Goal: Information Seeking & Learning: Learn about a topic

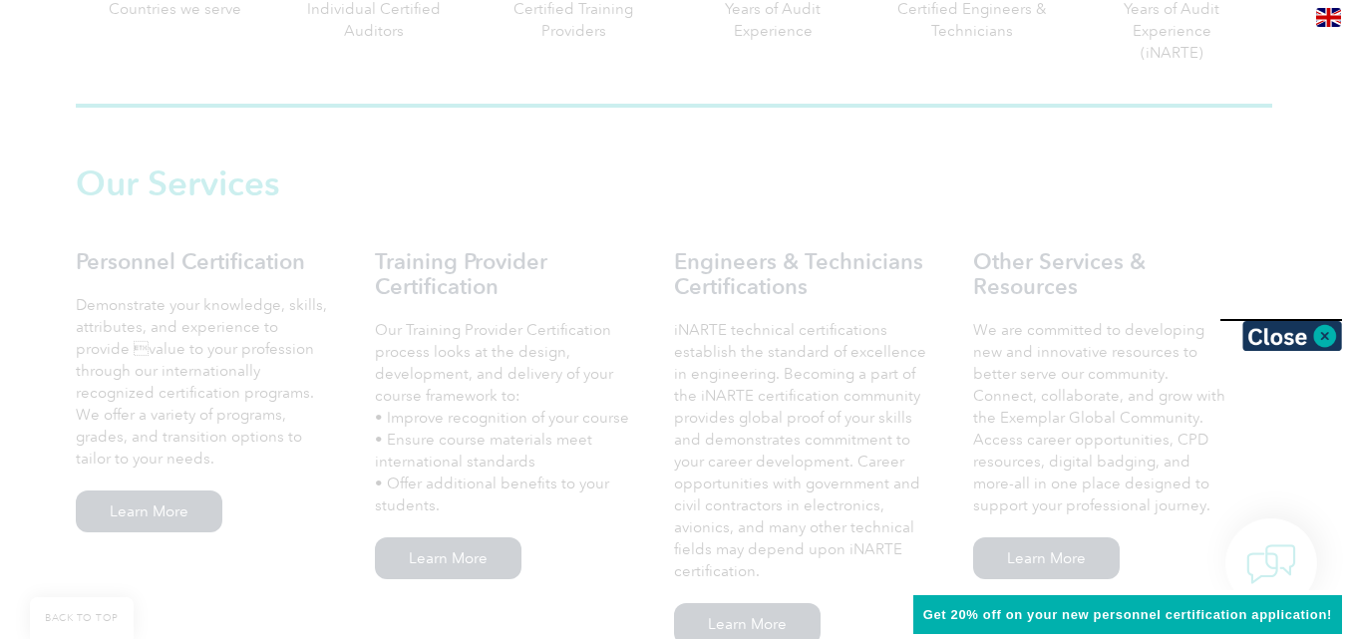
scroll to position [1276, 0]
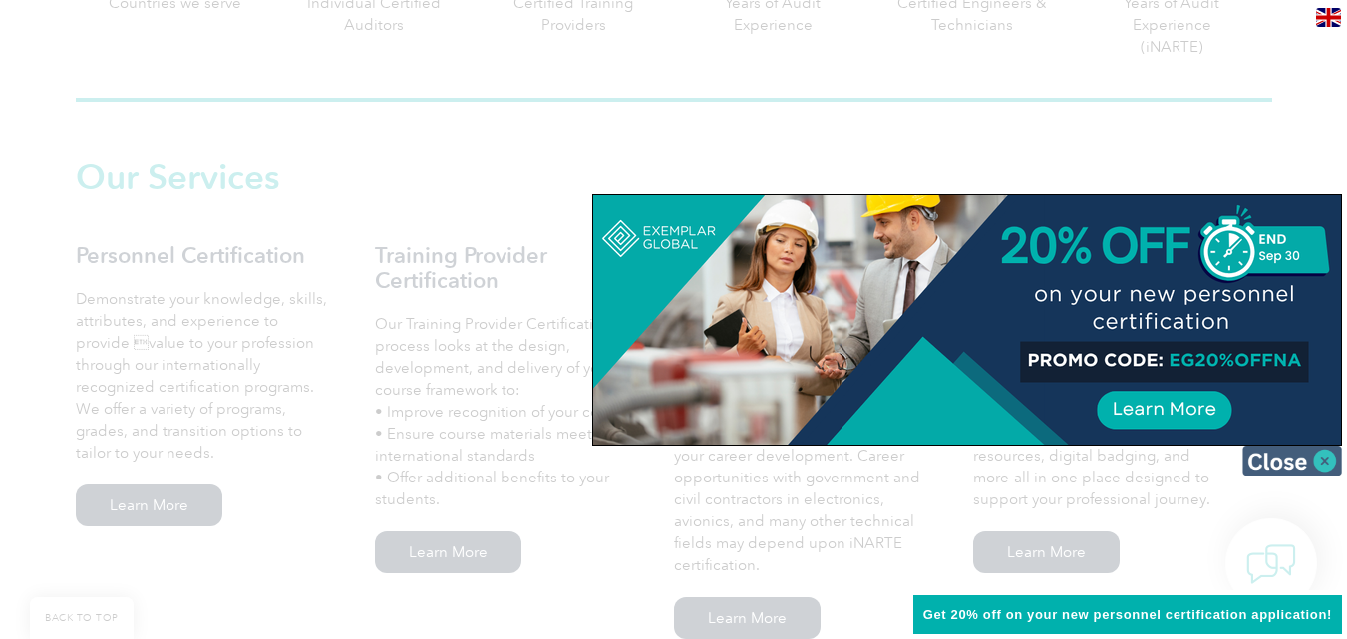
click at [1309, 462] on img at bounding box center [1292, 461] width 100 height 30
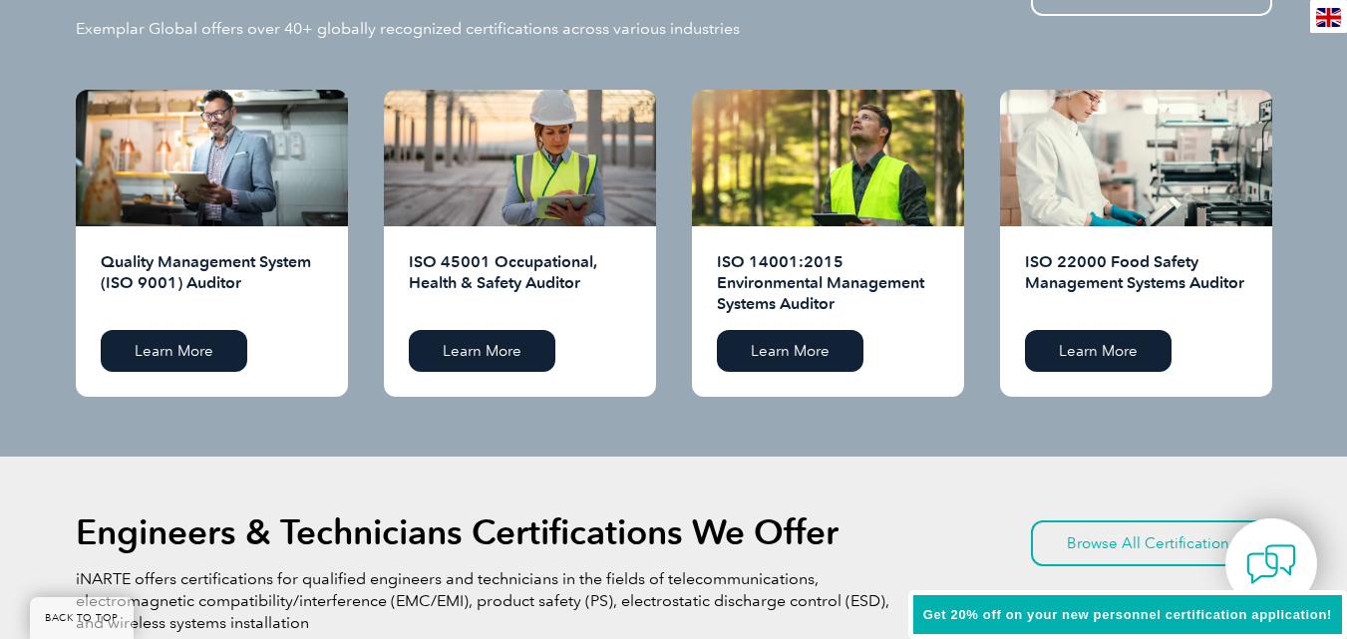
scroll to position [2034, 0]
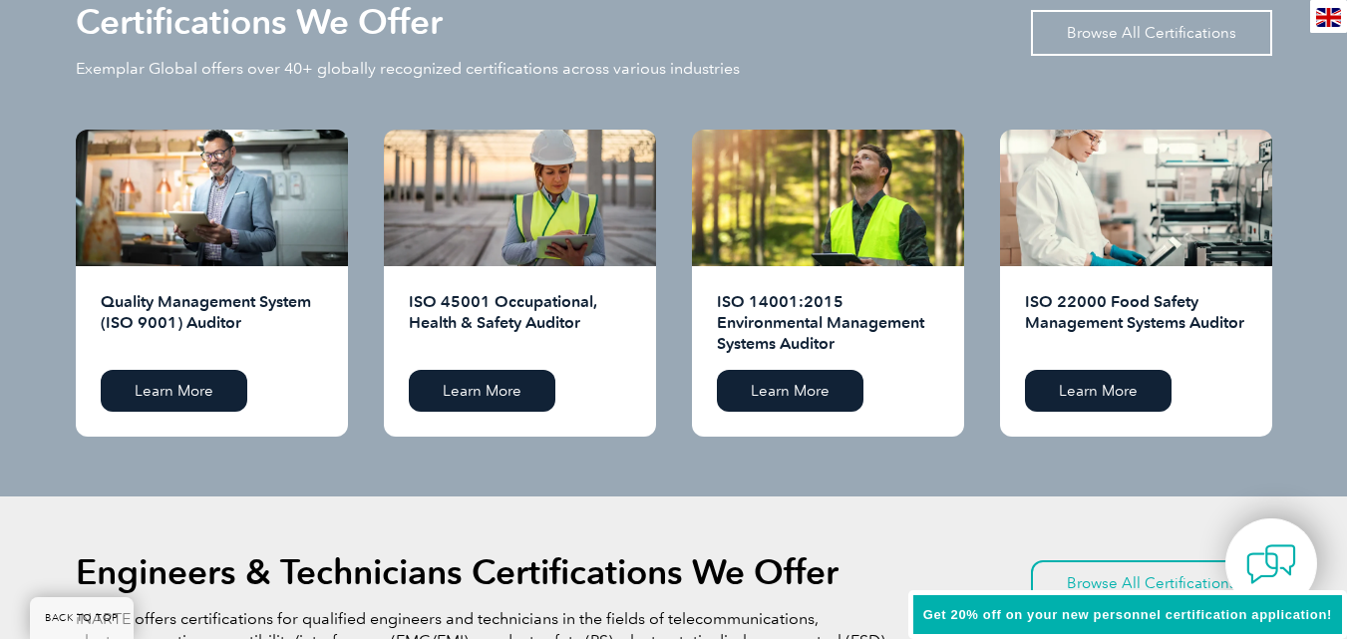
click at [1199, 36] on link "Browse All Certifications" at bounding box center [1151, 33] width 241 height 46
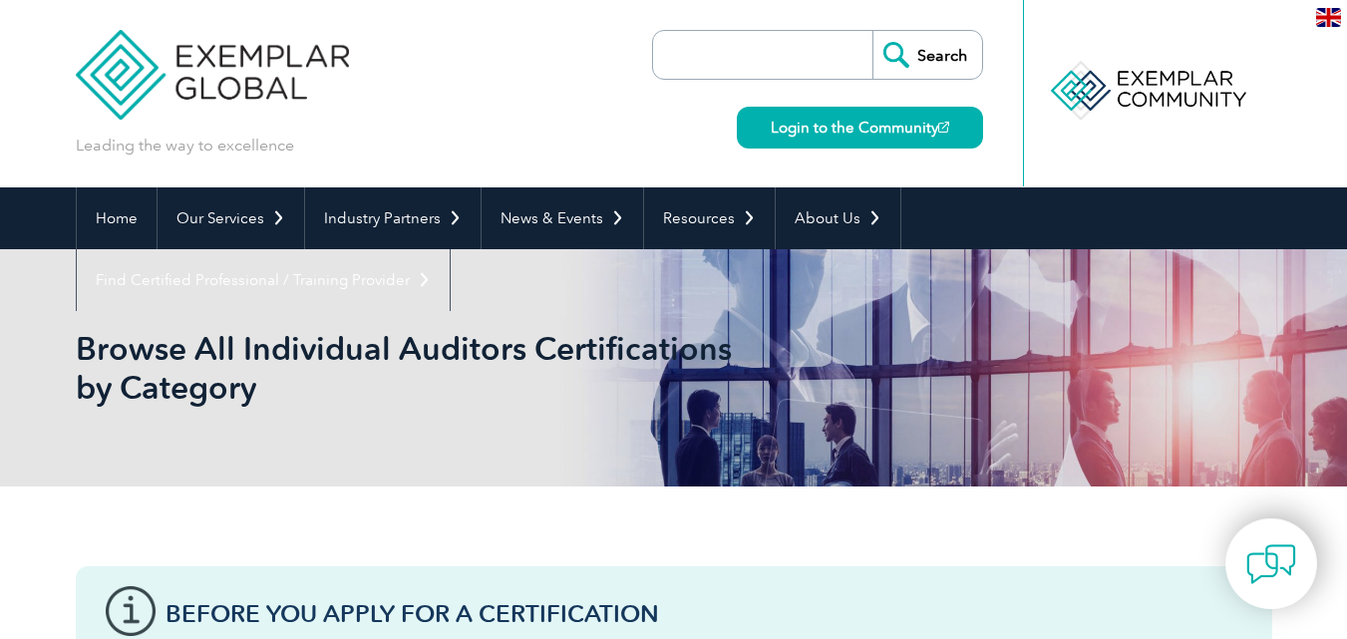
click at [757, 46] on input "search" at bounding box center [767, 55] width 209 height 48
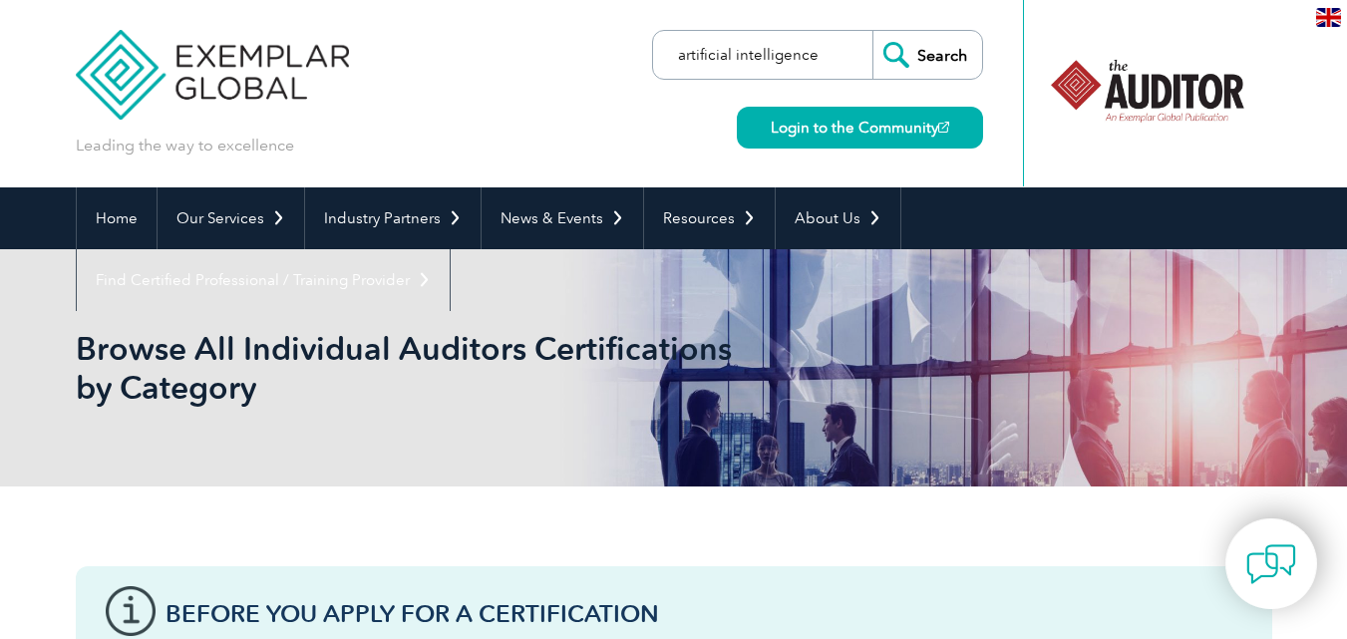
type input "artificial intelligence"
click at [927, 59] on input "Search" at bounding box center [927, 55] width 110 height 48
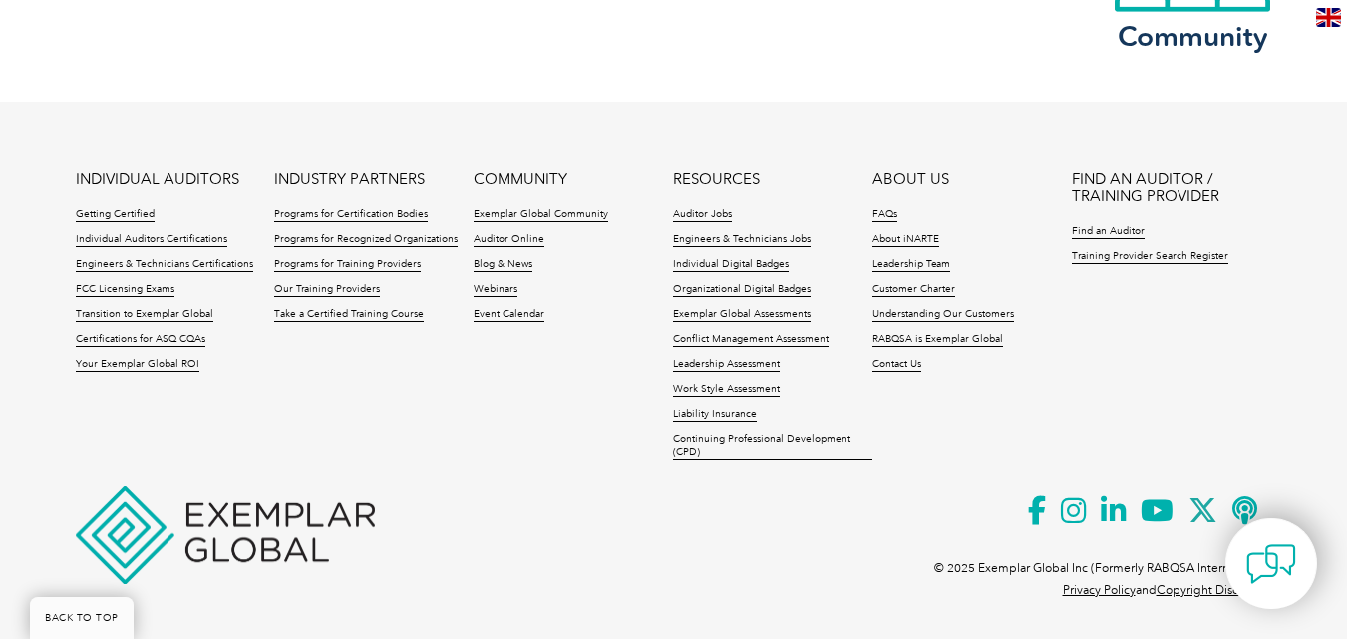
scroll to position [4219, 0]
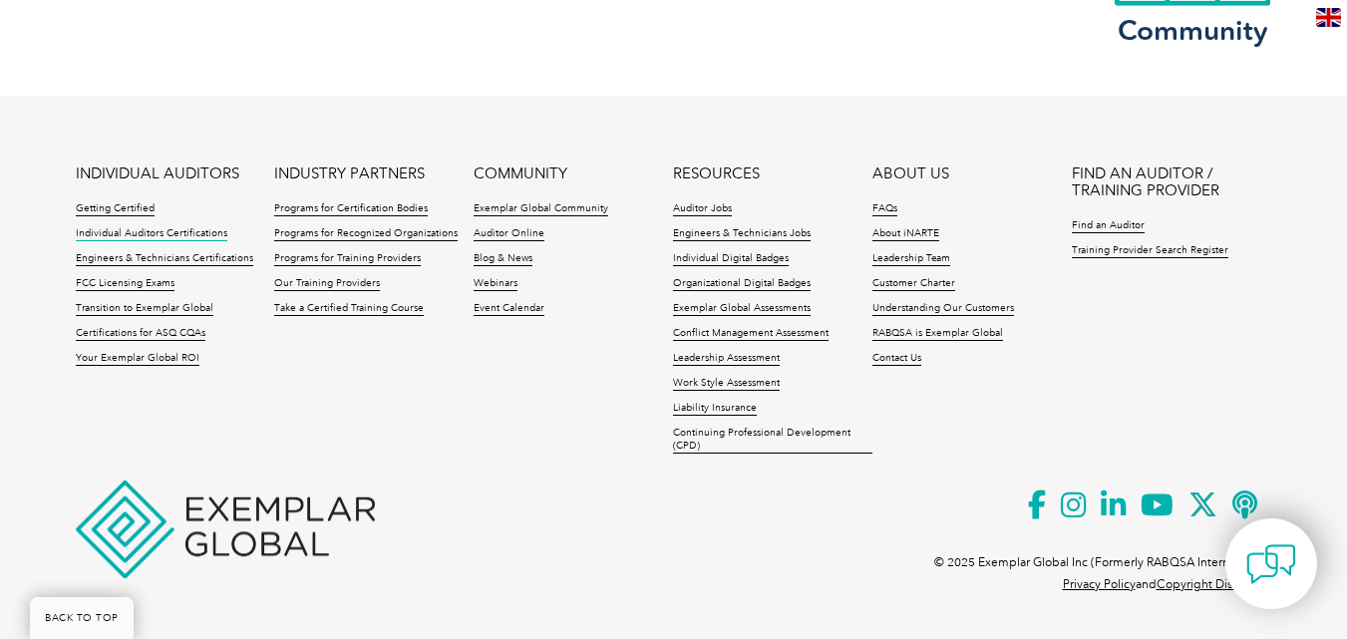
click at [161, 236] on link "Individual Auditors Certifications" at bounding box center [152, 234] width 152 height 14
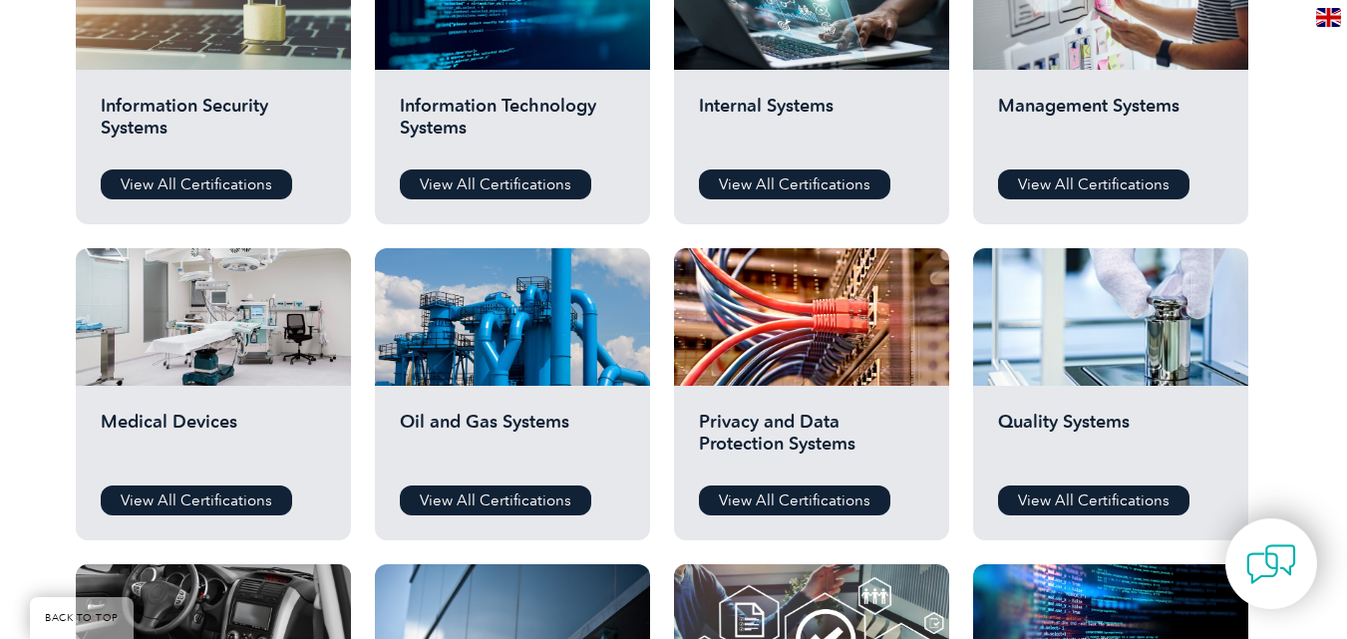
scroll to position [1157, 0]
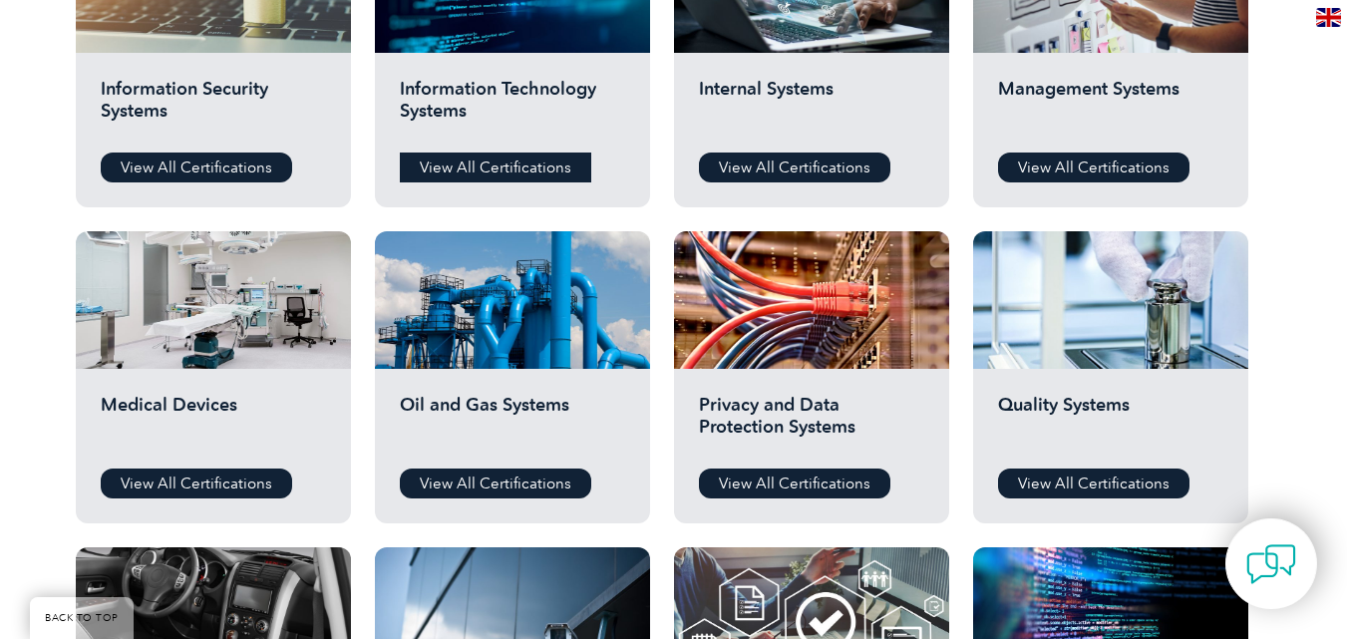
click at [462, 157] on link "View All Certifications" at bounding box center [495, 168] width 191 height 30
click at [265, 164] on link "View All Certifications" at bounding box center [196, 168] width 191 height 30
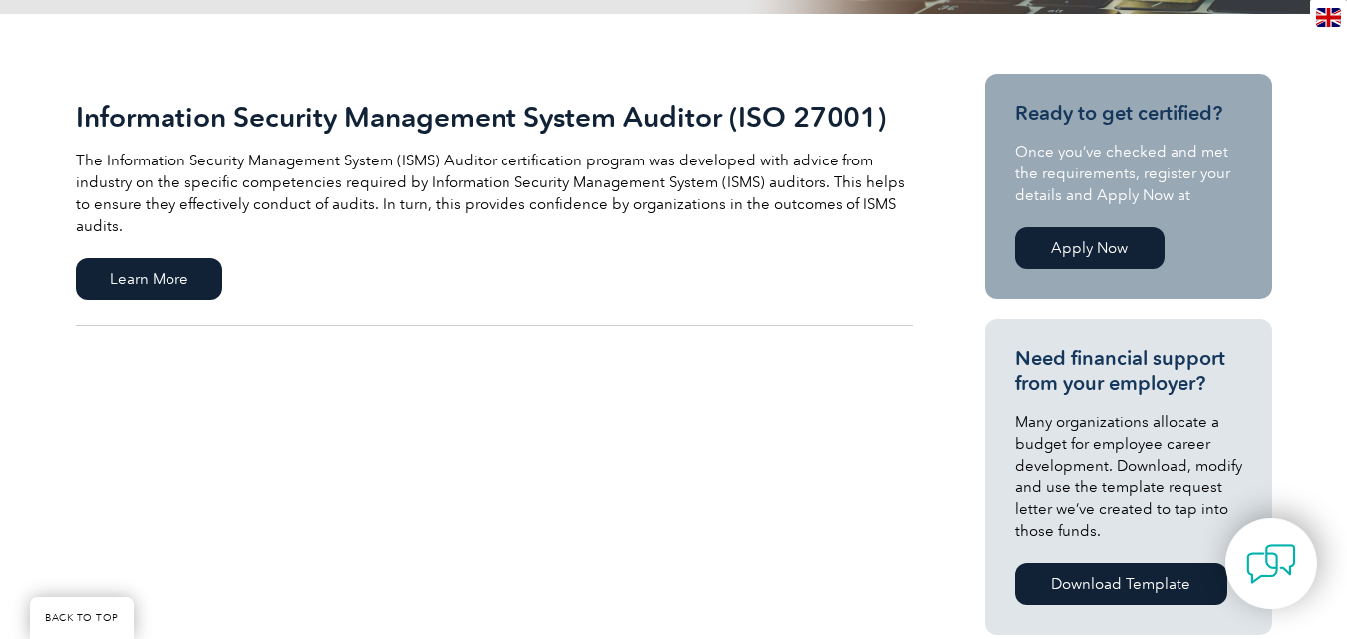
scroll to position [439, 0]
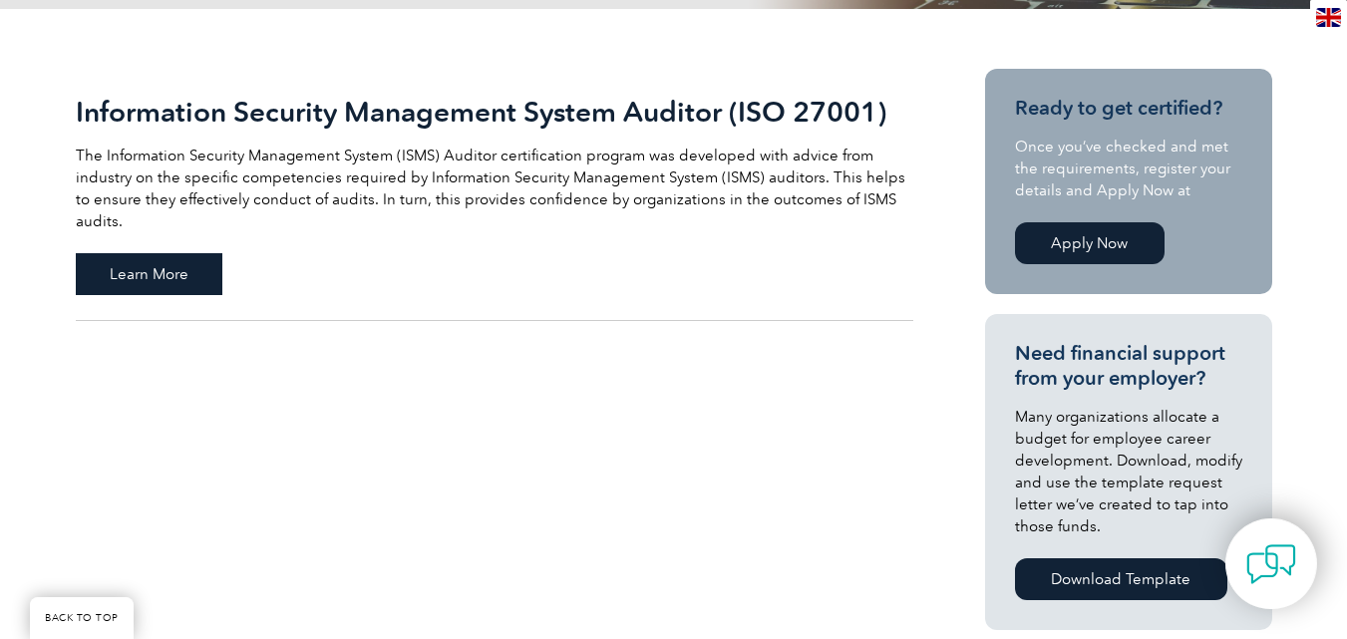
click at [139, 255] on span "Learn More" at bounding box center [149, 274] width 147 height 42
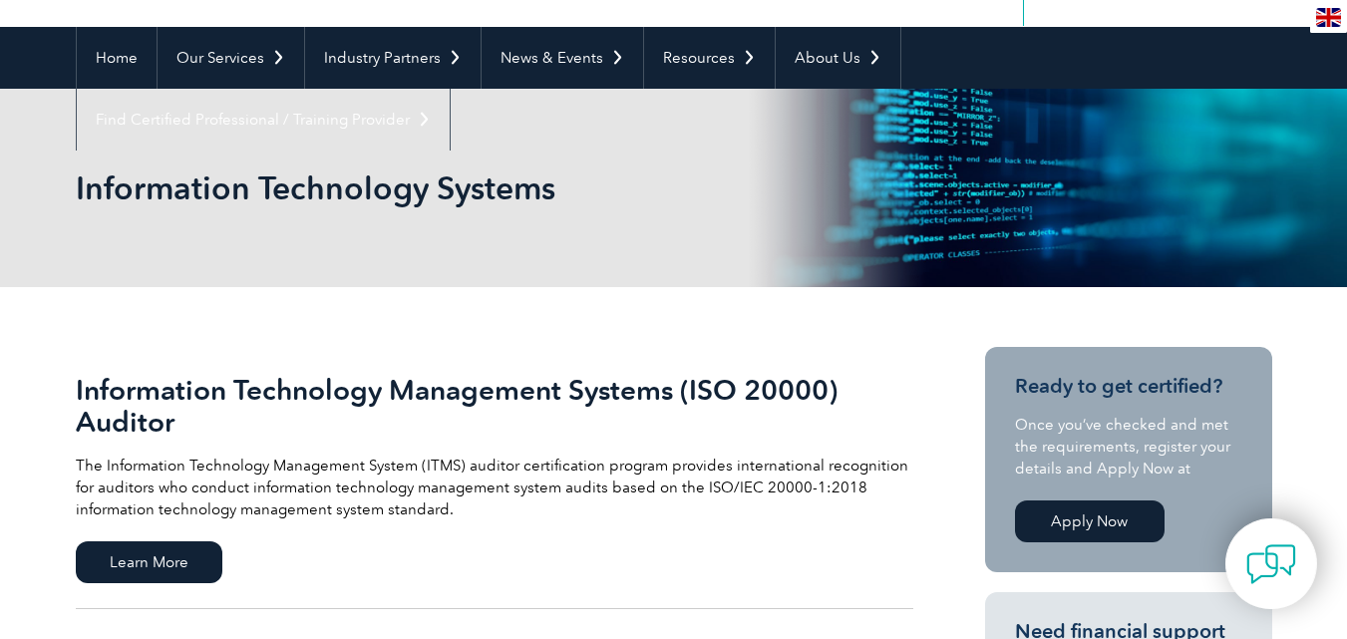
scroll to position [164, 0]
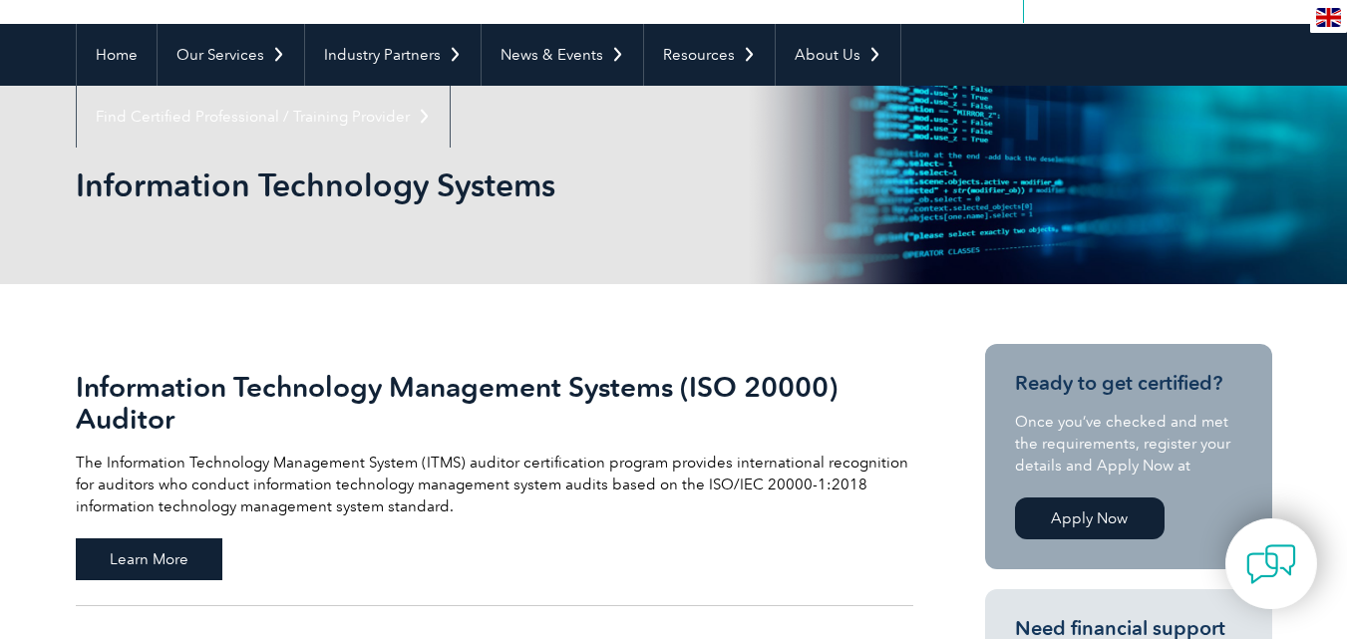
click at [142, 552] on span "Learn More" at bounding box center [149, 559] width 147 height 42
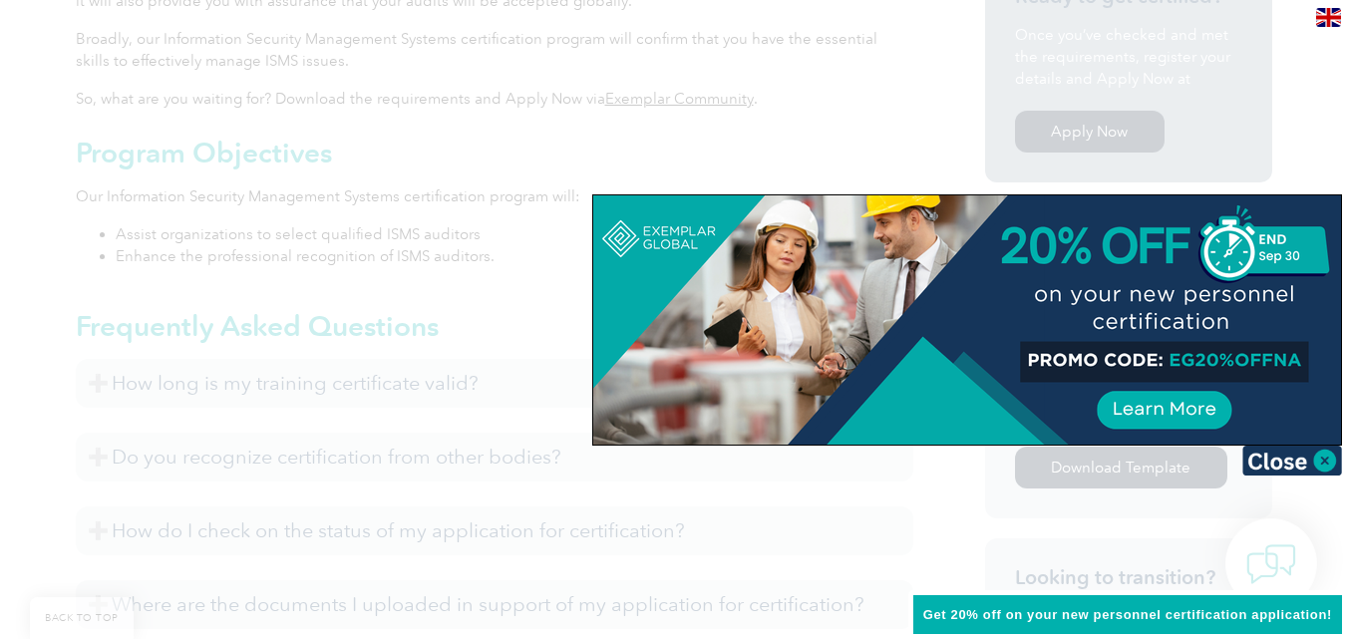
scroll to position [856, 0]
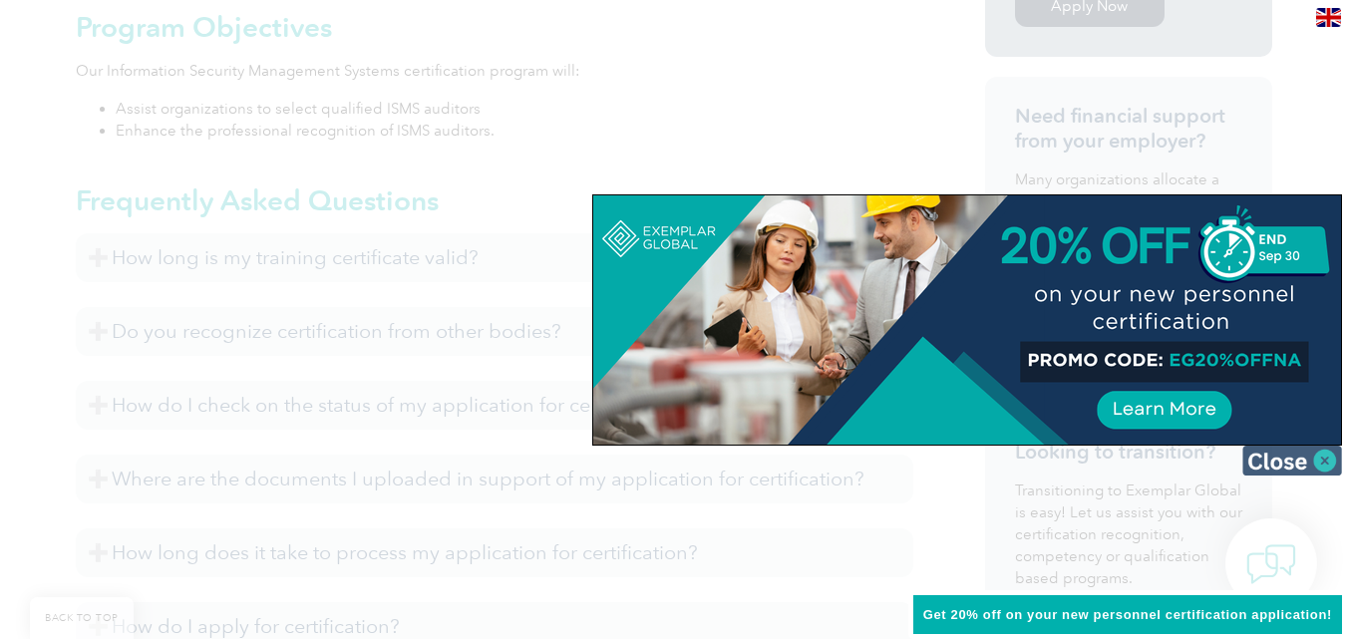
click at [1310, 454] on img at bounding box center [1292, 461] width 100 height 30
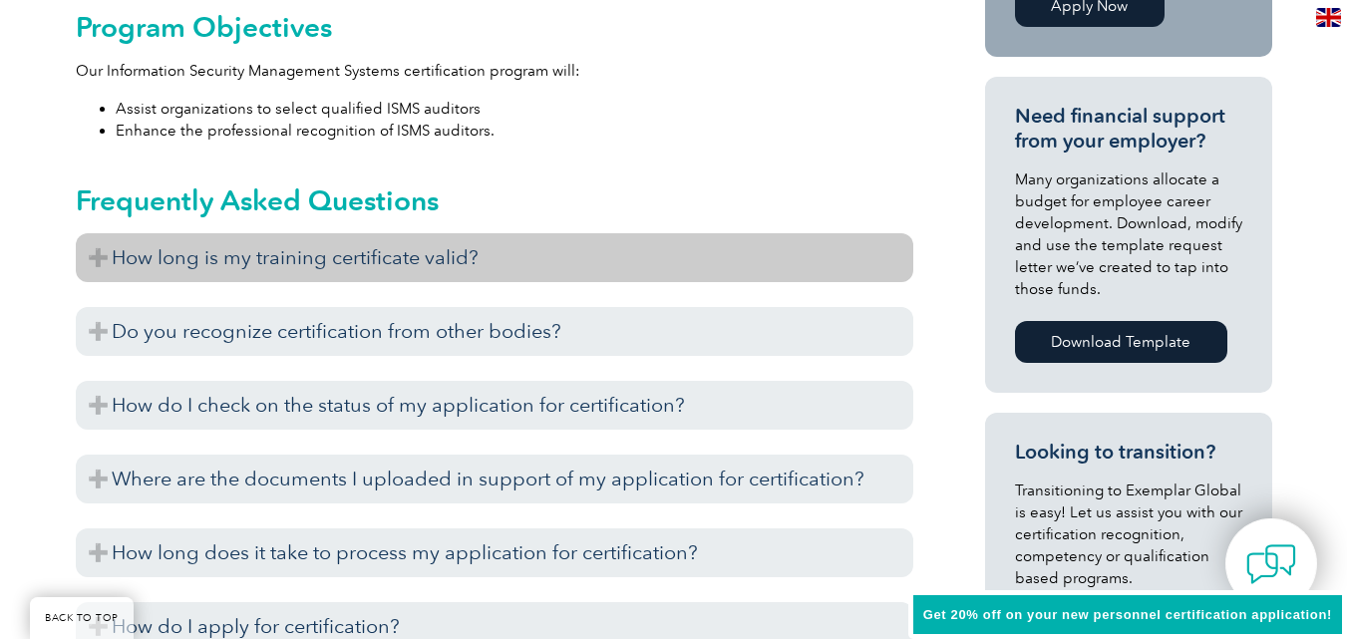
click at [114, 251] on h3 "How long is my training certificate valid?" at bounding box center [495, 257] width 838 height 49
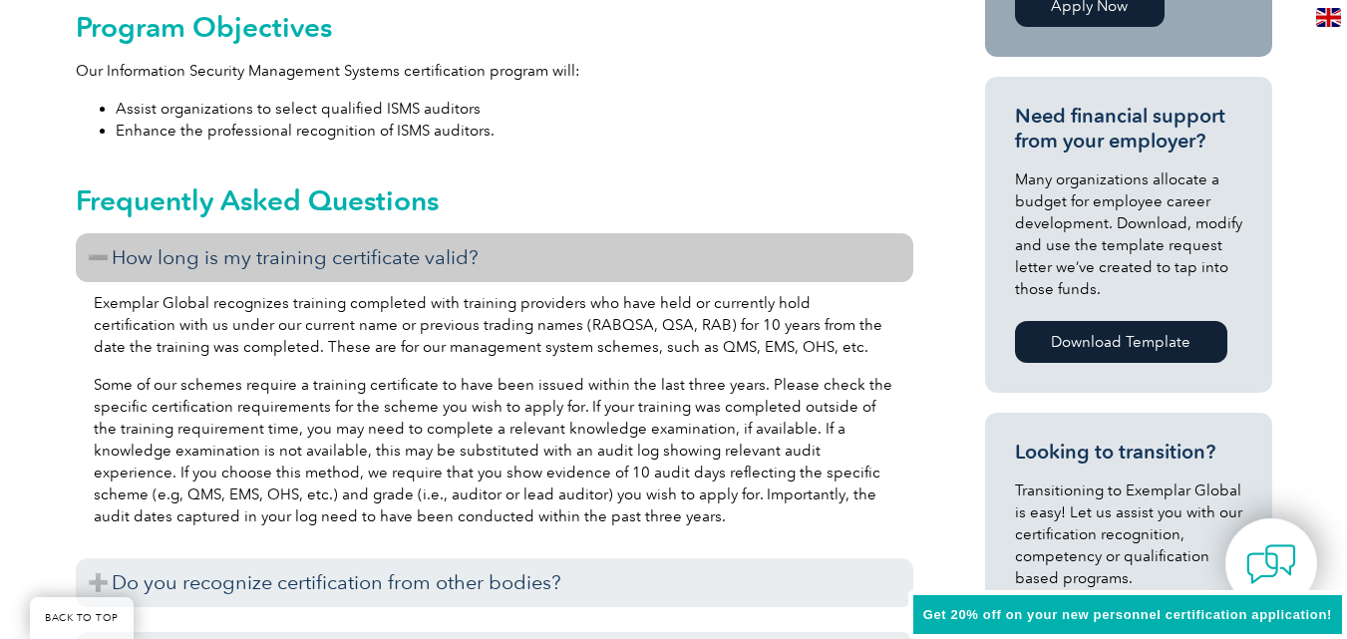
click at [114, 251] on h3 "How long is my training certificate valid?" at bounding box center [495, 257] width 838 height 49
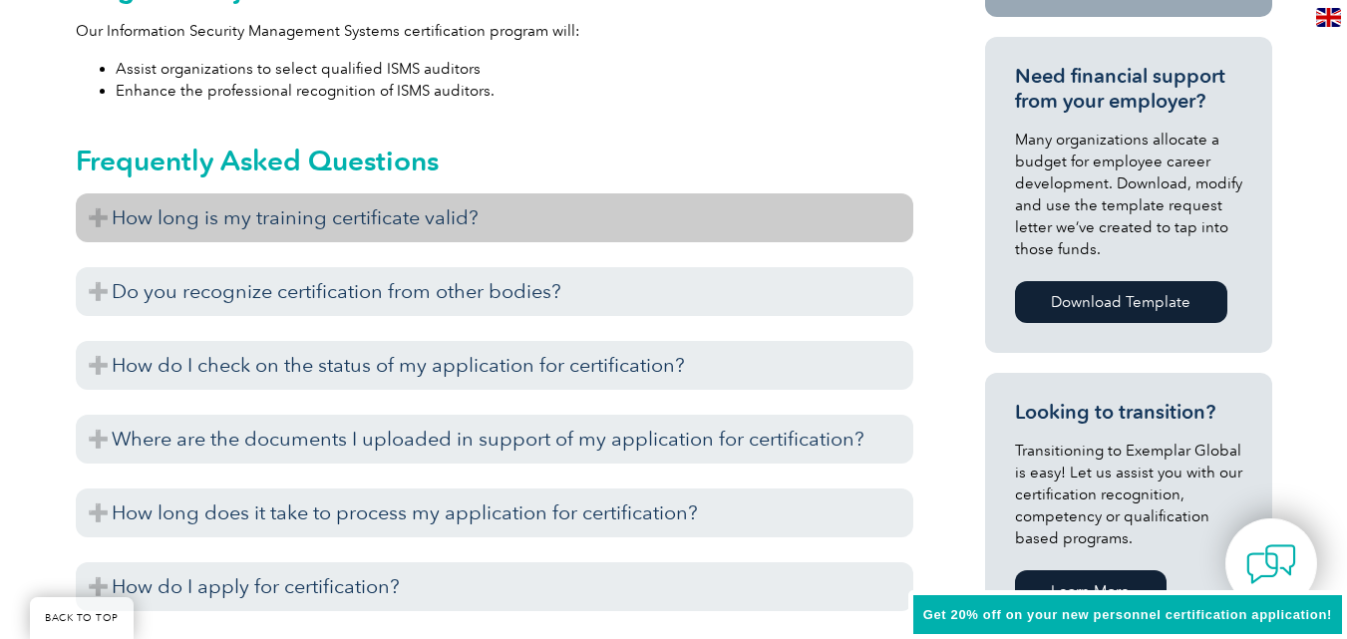
scroll to position [976, 0]
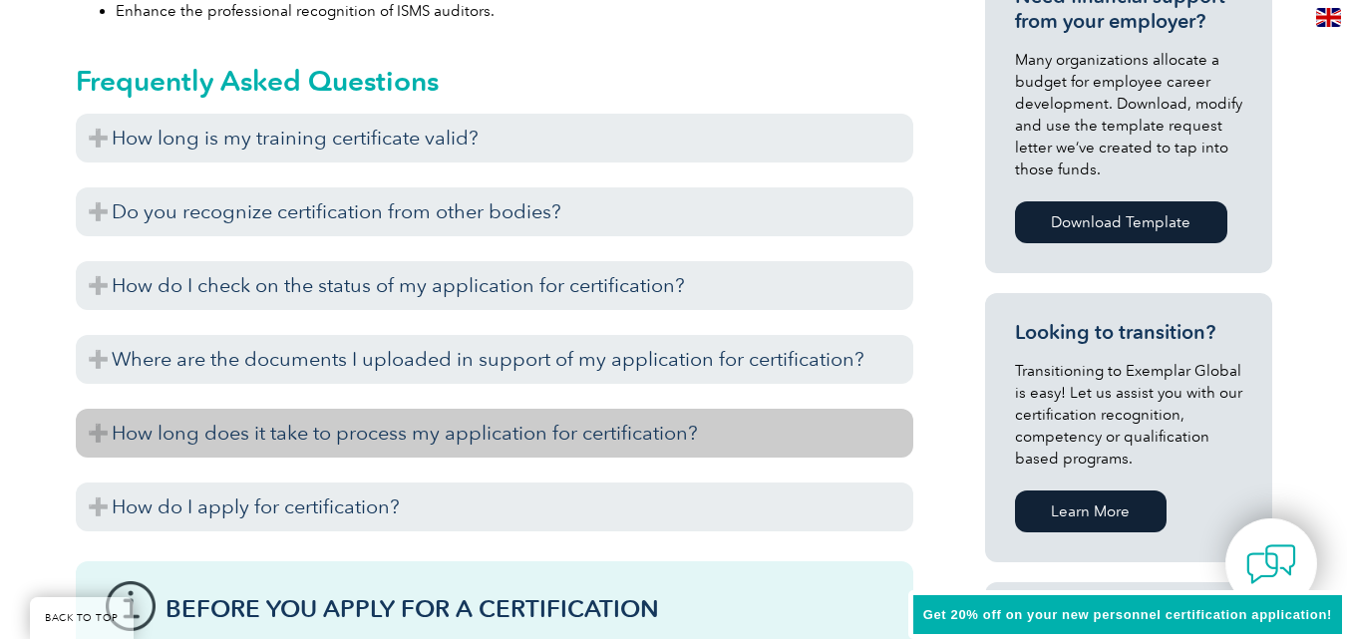
click at [118, 436] on h3 "How long does it take to process my application for certification?" at bounding box center [495, 433] width 838 height 49
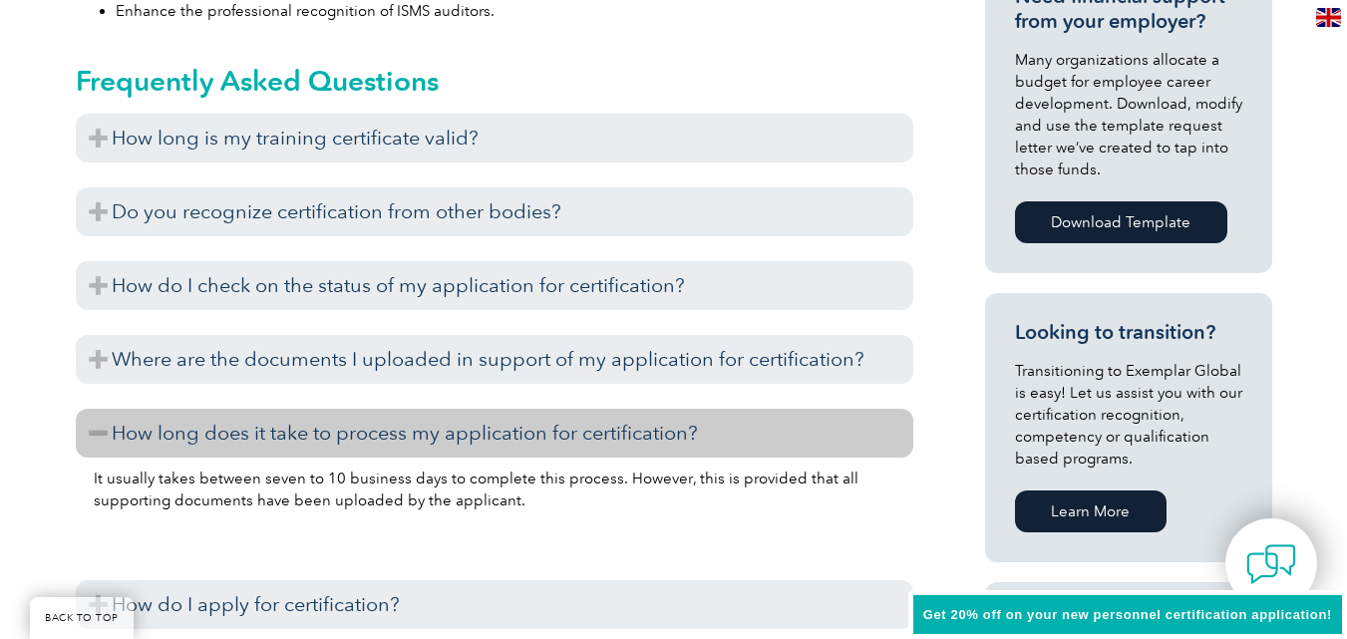
click at [23, 351] on div "General Overview Exemplar Global’s Information Security Management System (ISMS…" at bounding box center [673, 480] width 1347 height 1941
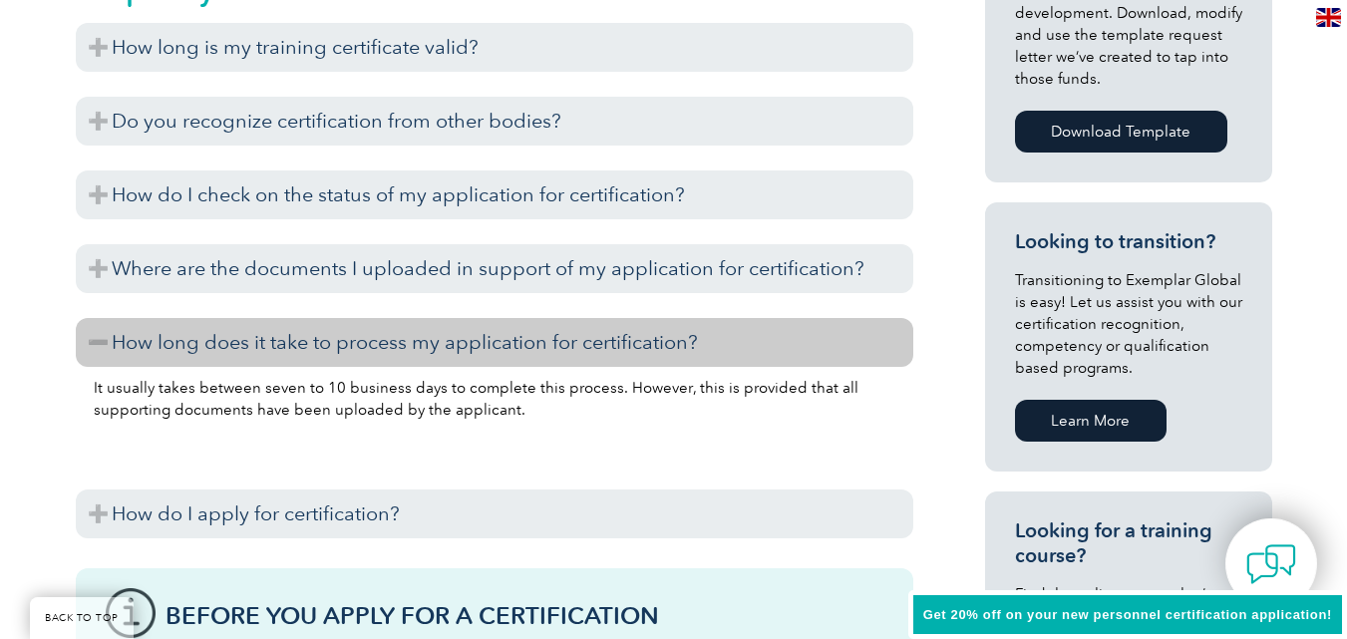
scroll to position [1255, 0]
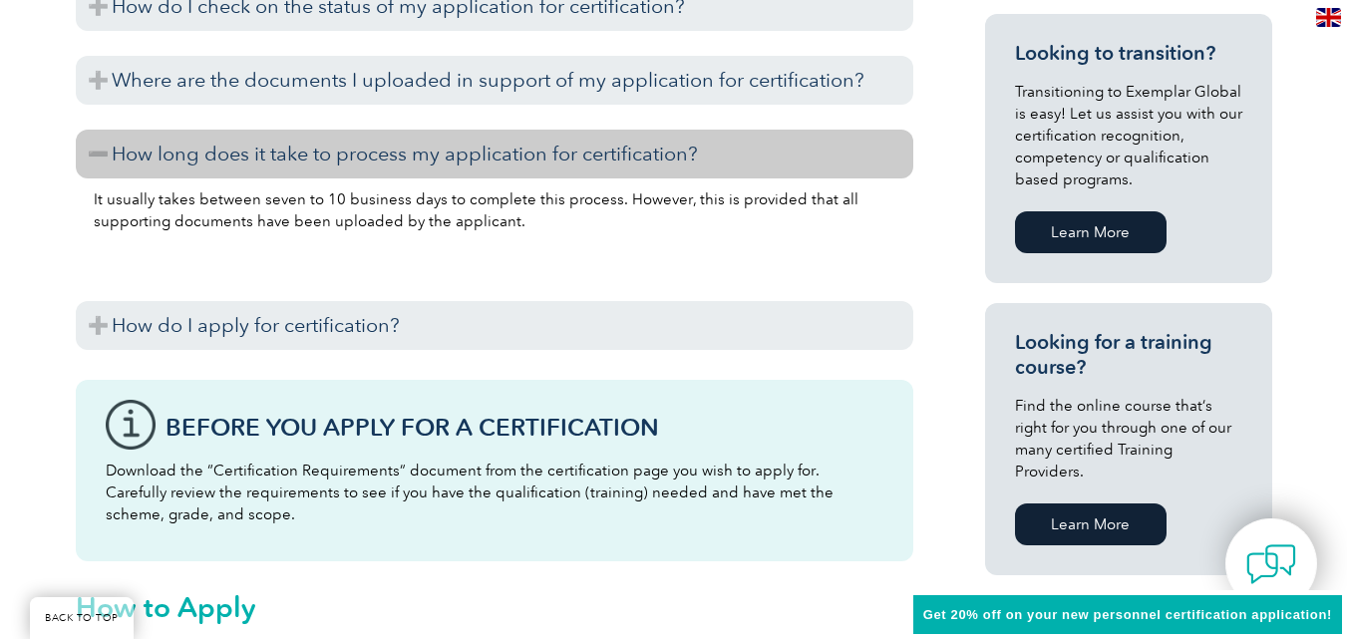
click at [23, 351] on div "General Overview Exemplar Global’s Information Security Management System (ISMS…" at bounding box center [673, 201] width 1347 height 1941
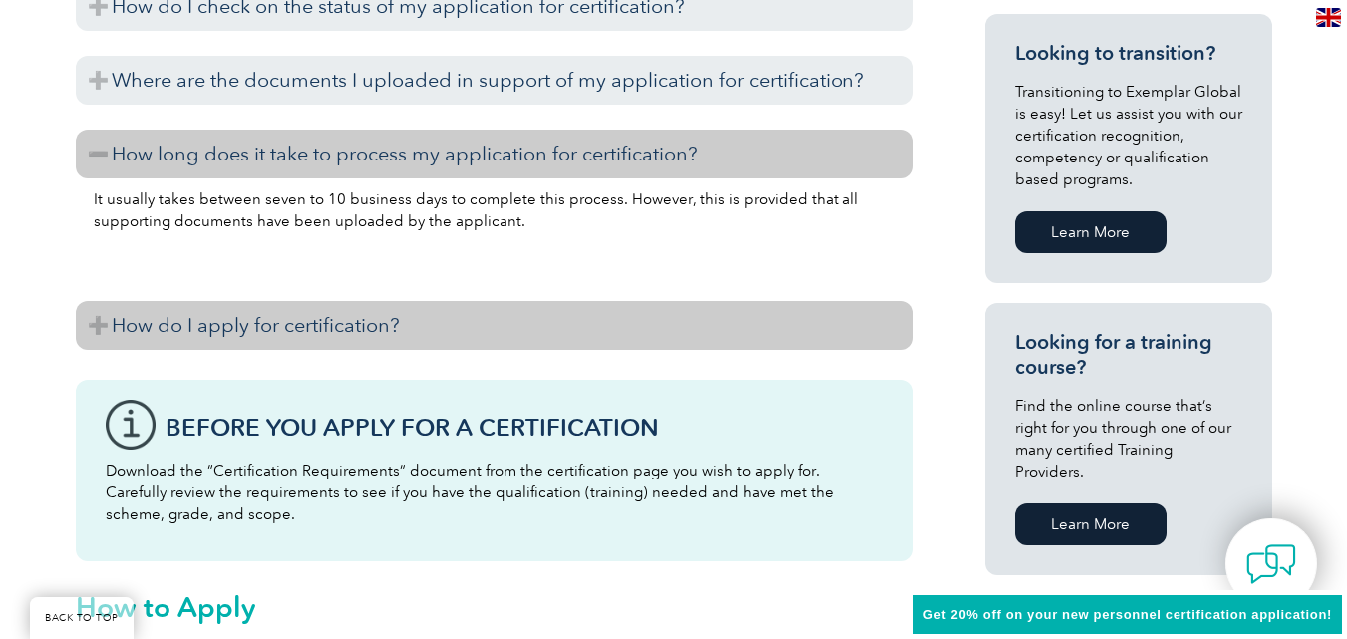
click at [106, 315] on h3 "How do I apply for certification?" at bounding box center [495, 325] width 838 height 49
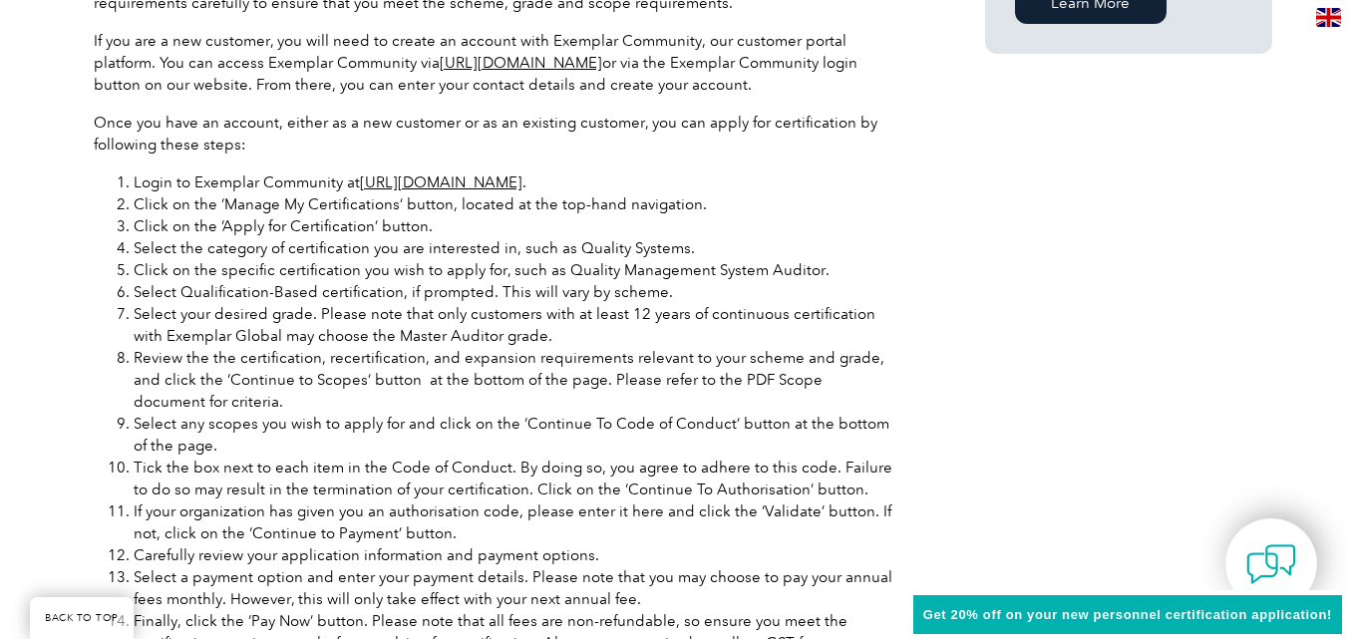
scroll to position [1694, 0]
